Goal: Task Accomplishment & Management: Use online tool/utility

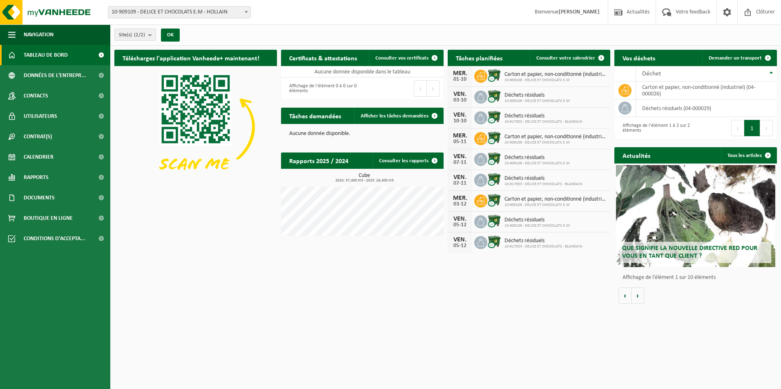
click at [195, 15] on span "10-909109 - DELICE ET CHOCOLATS E.M - HOLLAIN" at bounding box center [179, 12] width 142 height 11
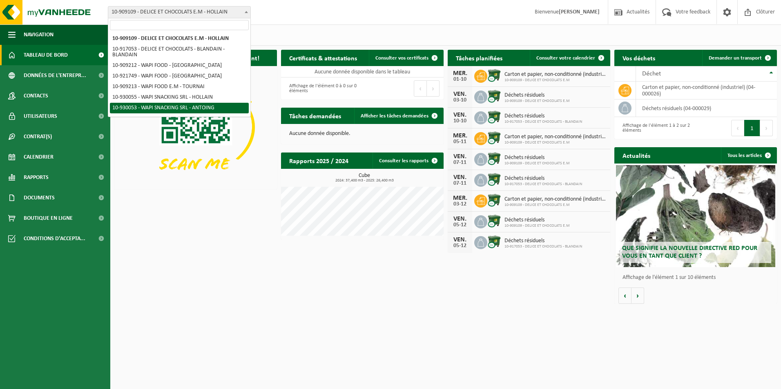
select select "134224"
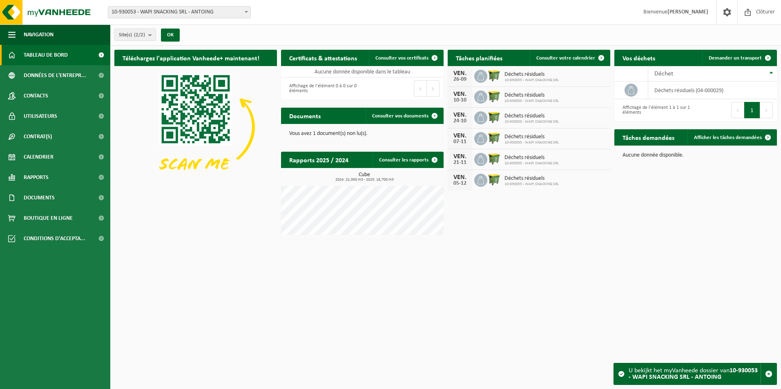
drag, startPoint x: 165, startPoint y: 13, endPoint x: 142, endPoint y: 11, distance: 22.5
click at [142, 11] on span "10-930053 - WAPI SNACKING SRL - ANTOING" at bounding box center [179, 12] width 142 height 11
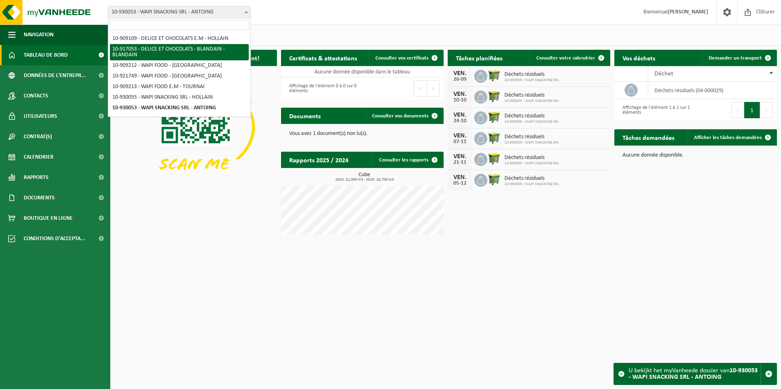
select select "127833"
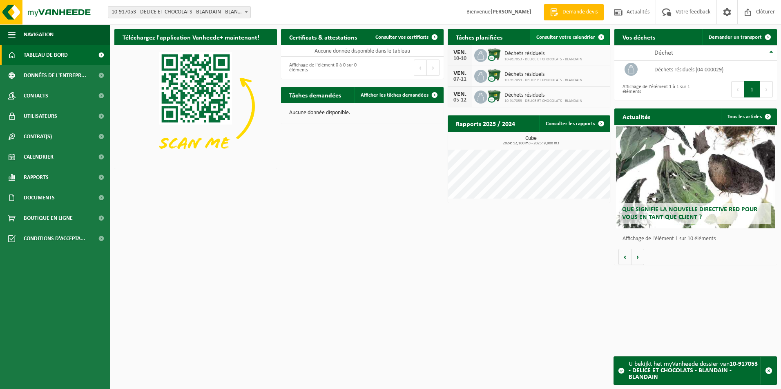
click at [562, 36] on span "Consulter votre calendrier" at bounding box center [565, 37] width 59 height 5
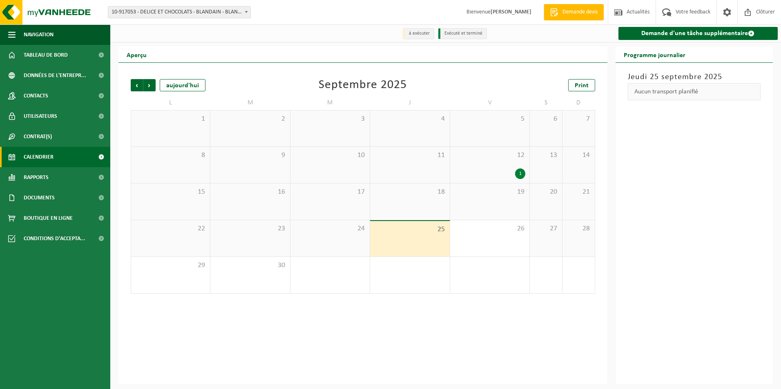
click at [219, 12] on span "10-917053 - DELICE ET CHOCOLATS - BLANDAIN - BLANDAIN" at bounding box center [179, 12] width 142 height 11
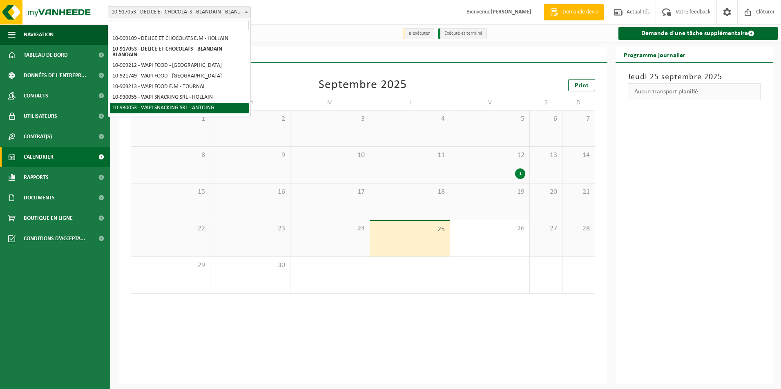
select select "134224"
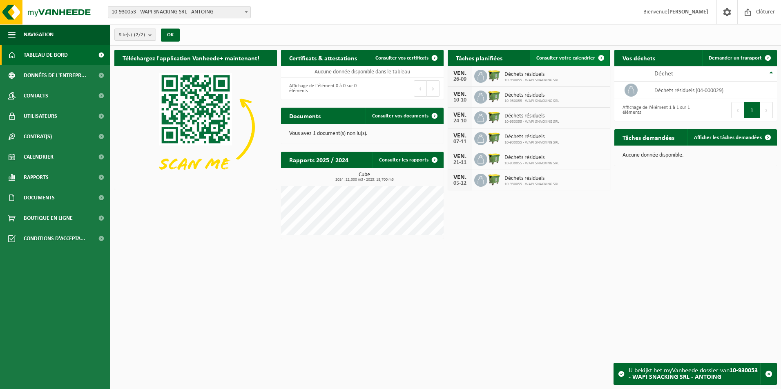
click at [564, 56] on span "Consulter votre calendrier" at bounding box center [565, 58] width 59 height 5
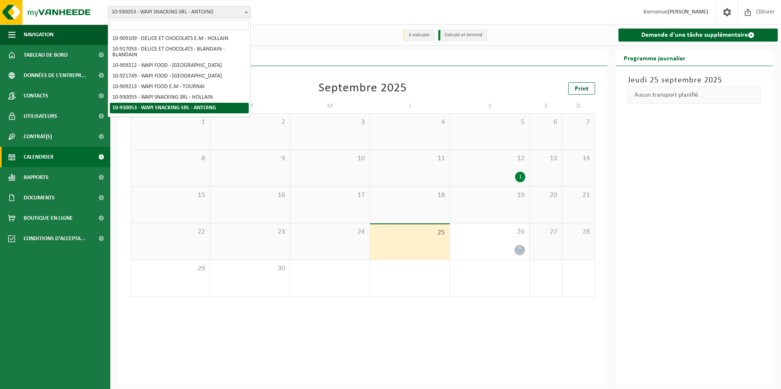
click at [196, 10] on span "10-930053 - WAPI SNACKING SRL - ANTOING" at bounding box center [179, 12] width 142 height 11
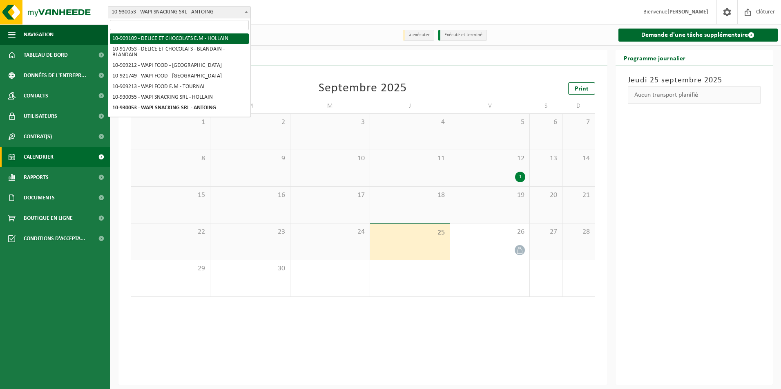
drag, startPoint x: 200, startPoint y: 46, endPoint x: 200, endPoint y: 40, distance: 5.7
select select "123894"
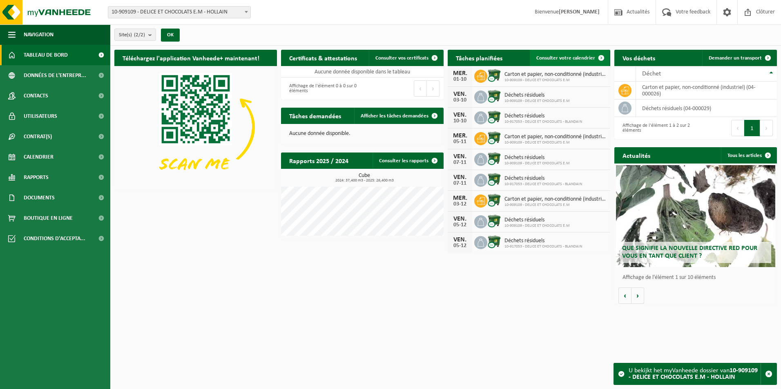
click at [550, 54] on link "Consulter votre calendrier" at bounding box center [570, 58] width 80 height 16
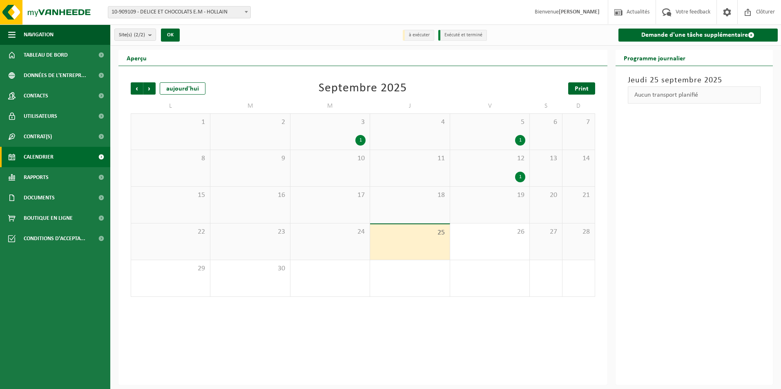
click at [574, 91] on link "Print" at bounding box center [581, 88] width 27 height 12
click at [152, 92] on span "Suivant" at bounding box center [149, 88] width 12 height 12
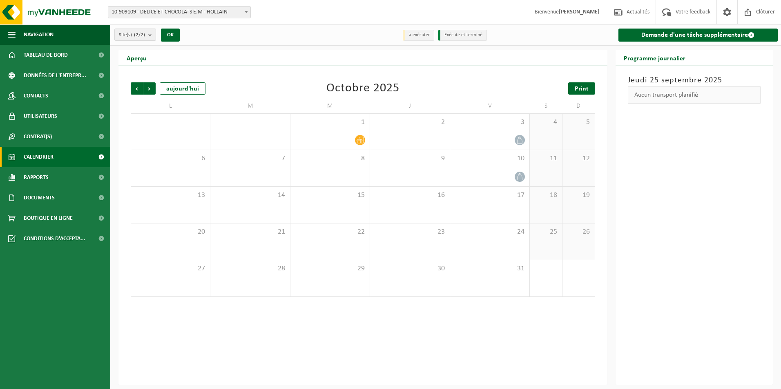
click at [578, 93] on link "Print" at bounding box center [581, 88] width 27 height 12
click at [156, 8] on span "10-909109 - DELICE ET CHOCOLATS E.M - HOLLAIN" at bounding box center [179, 12] width 142 height 11
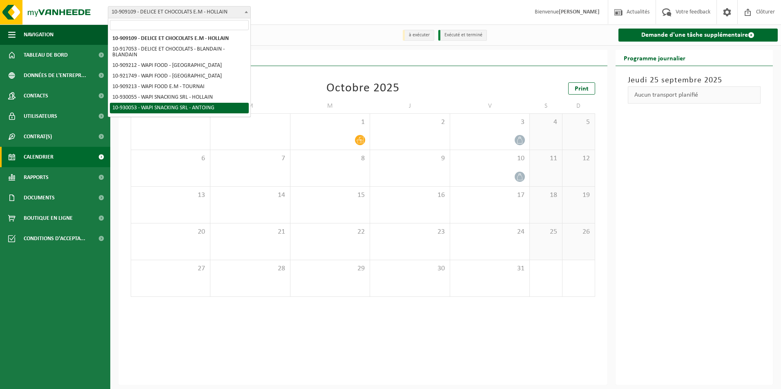
select select "134224"
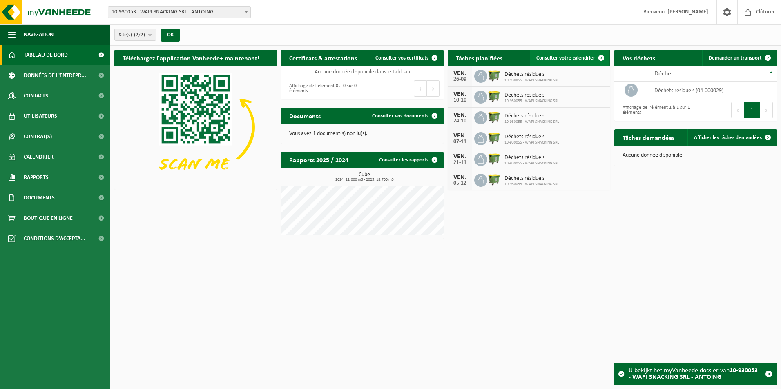
click at [574, 54] on link "Consulter votre calendrier" at bounding box center [570, 58] width 80 height 16
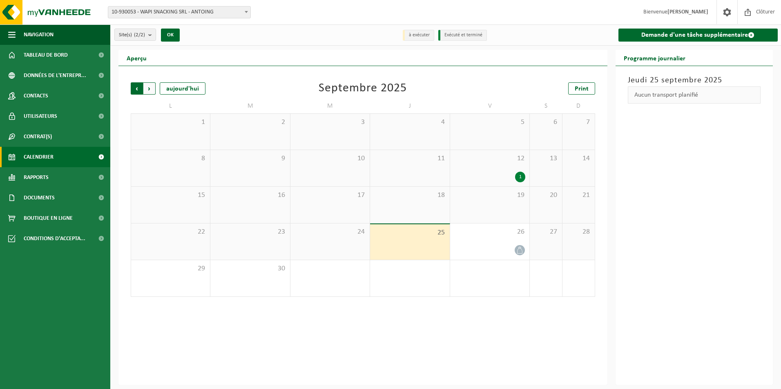
click at [147, 92] on span "Suivant" at bounding box center [149, 88] width 12 height 12
